Goal: Task Accomplishment & Management: Manage account settings

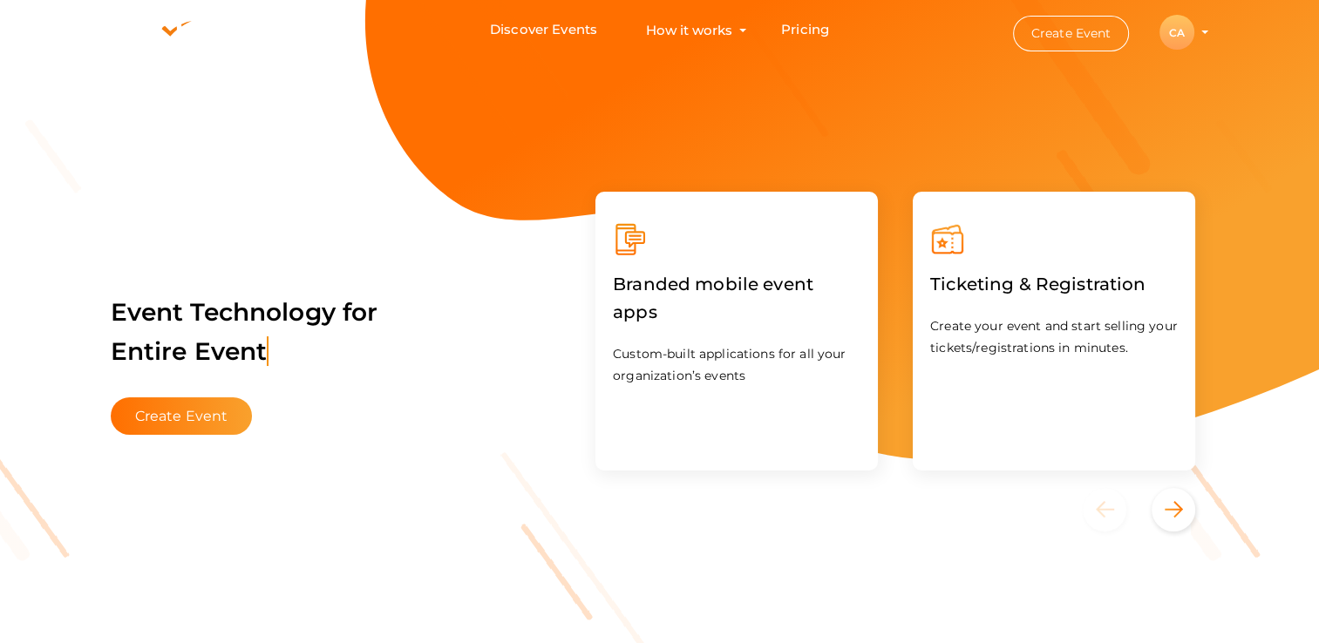
click at [1188, 26] on div "CA" at bounding box center [1177, 32] width 35 height 35
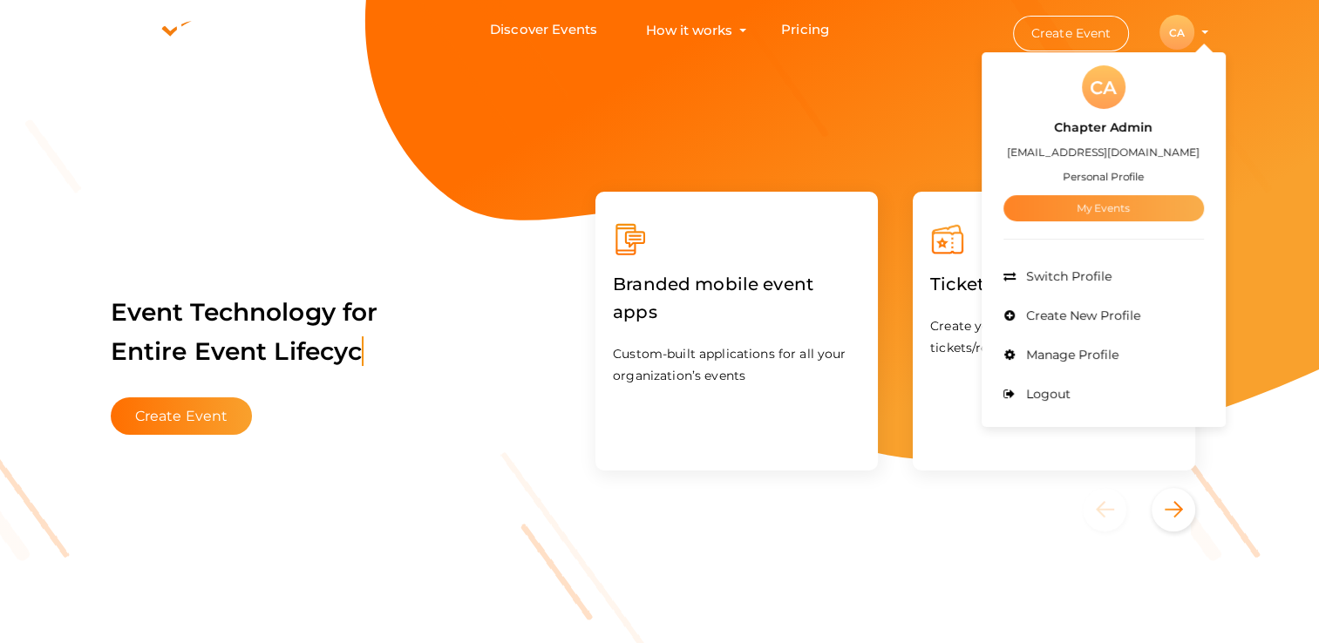
click at [1092, 209] on link "My Events" at bounding box center [1104, 208] width 201 height 26
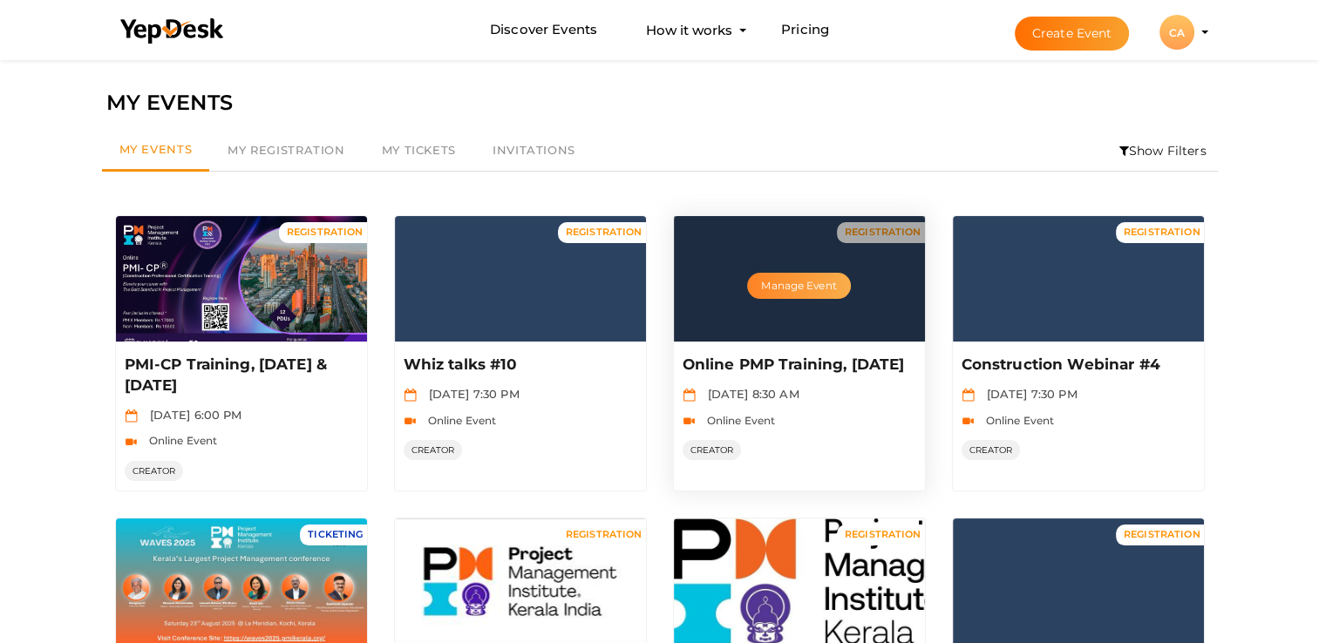
click at [787, 288] on button "Manage Event" at bounding box center [798, 286] width 103 height 26
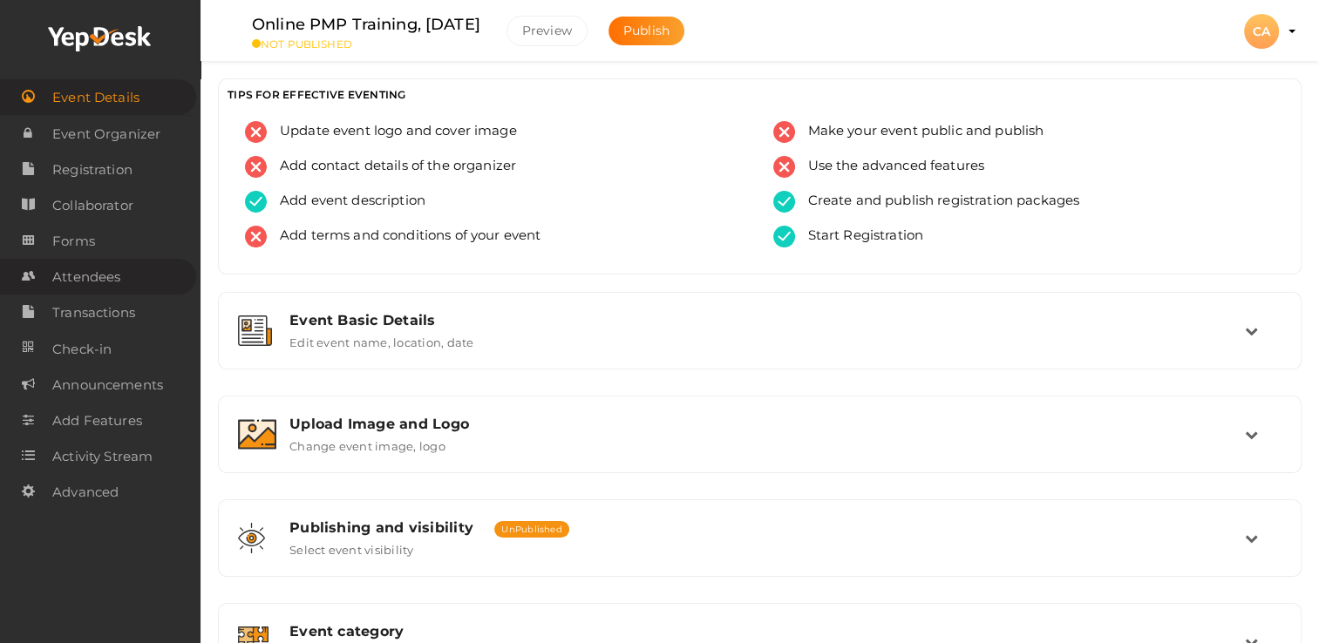
click at [84, 273] on span "Attendees" at bounding box center [86, 277] width 68 height 35
